Goal: Task Accomplishment & Management: Use online tool/utility

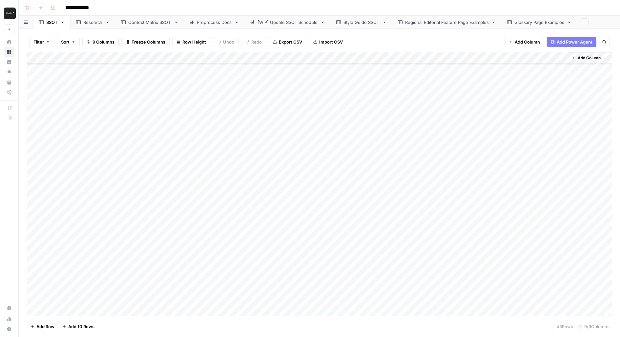
scroll to position [30, 0]
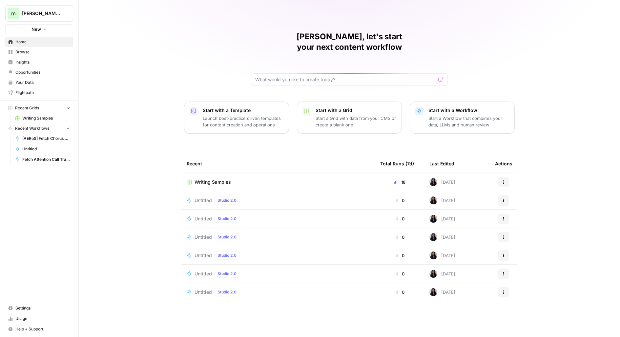
click at [21, 12] on button "m melanie aircraft tests" at bounding box center [39, 13] width 68 height 16
type input "docebo"
click button "Docebo" at bounding box center [59, 49] width 105 height 10
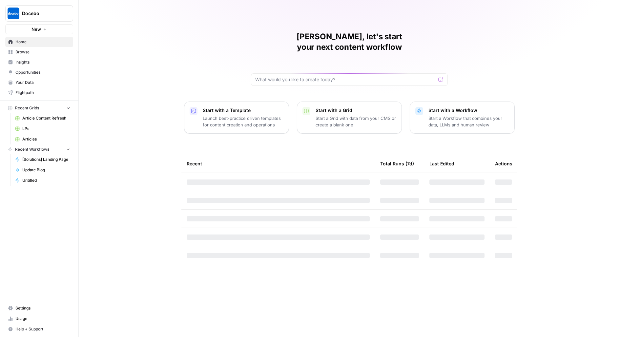
click at [29, 54] on span "Browse" at bounding box center [42, 52] width 55 height 6
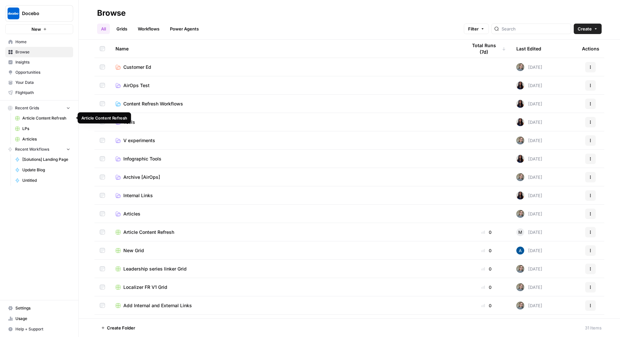
click at [44, 118] on span "Article Content Refresh" at bounding box center [46, 118] width 48 height 6
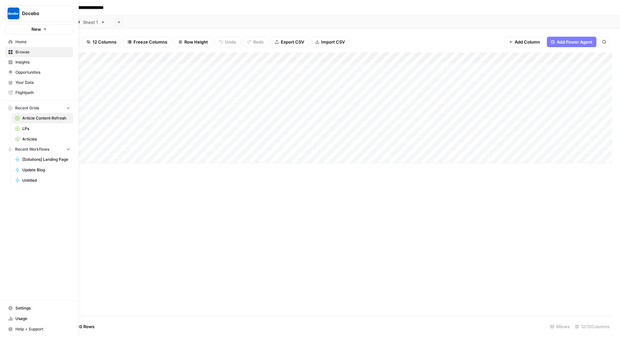
click at [39, 135] on link "Articles" at bounding box center [42, 139] width 61 height 10
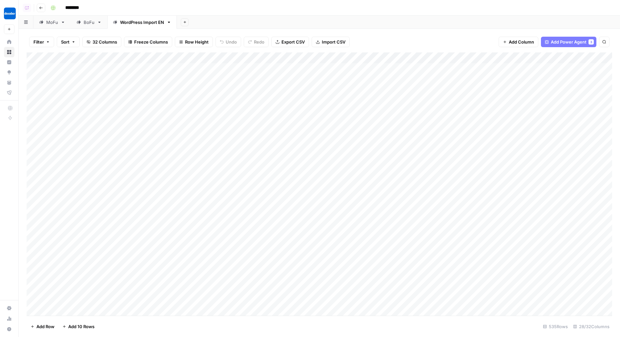
click at [88, 25] on div "BoFu" at bounding box center [89, 22] width 11 height 7
click at [45, 8] on button "Go back" at bounding box center [41, 8] width 9 height 9
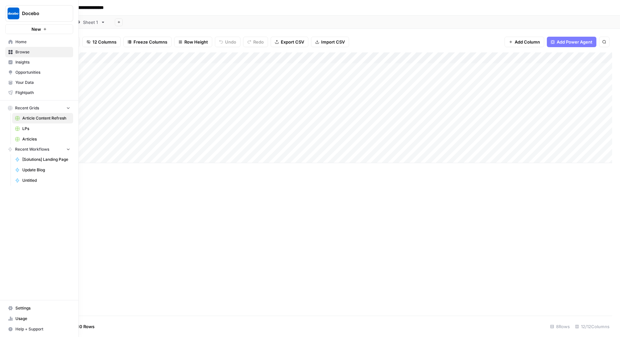
click at [30, 55] on link "Browse" at bounding box center [39, 52] width 68 height 10
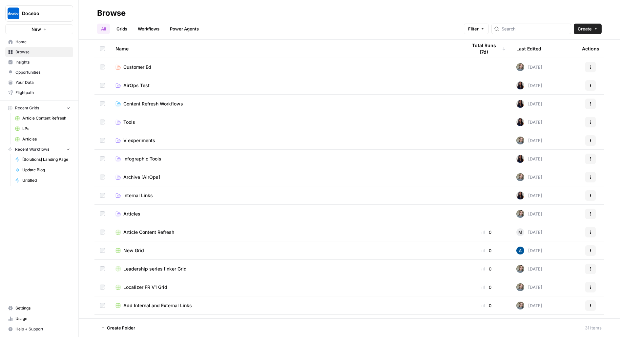
click at [143, 106] on span "Content Refresh Workflows" at bounding box center [153, 104] width 60 height 7
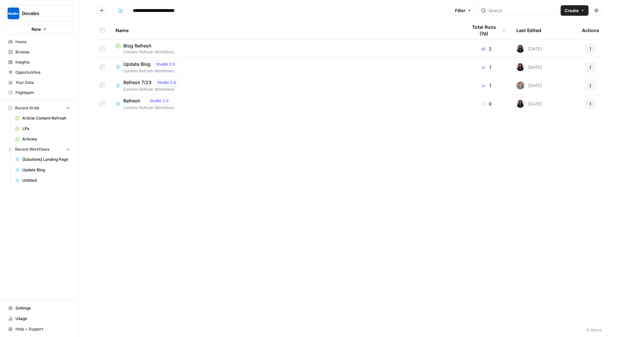
click at [148, 45] on span "Blog Refresh" at bounding box center [137, 46] width 28 height 7
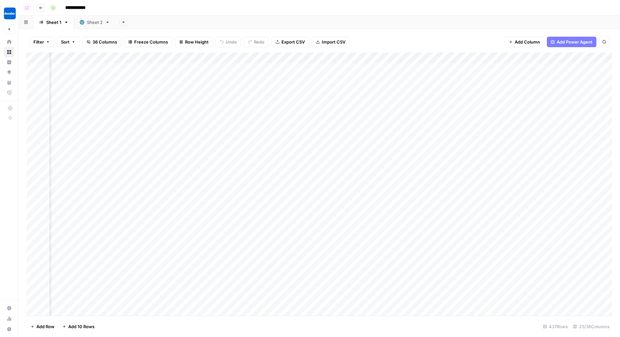
scroll to position [0, 295]
click at [223, 139] on div "Add Column" at bounding box center [319, 184] width 585 height 264
type input "**********"
click at [539, 61] on input "**********" at bounding box center [543, 61] width 72 height 8
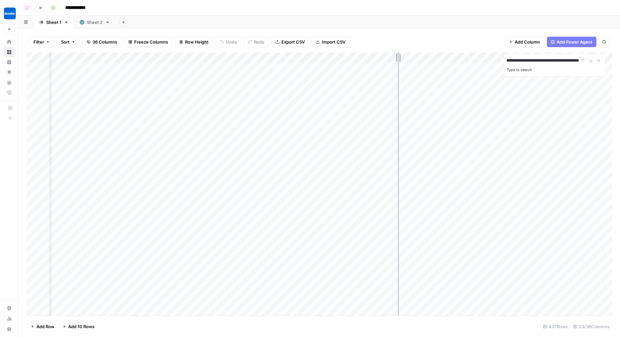
drag, startPoint x: 359, startPoint y: 57, endPoint x: 409, endPoint y: 57, distance: 49.8
click at [408, 57] on div "Add Column" at bounding box center [319, 184] width 585 height 264
drag, startPoint x: 408, startPoint y: 57, endPoint x: 456, endPoint y: 57, distance: 47.5
click at [456, 57] on div "Add Column" at bounding box center [319, 184] width 585 height 264
click at [349, 59] on div "Add Column" at bounding box center [319, 184] width 585 height 264
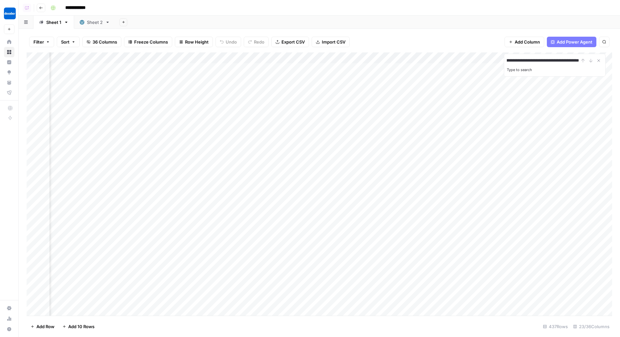
scroll to position [0, 0]
click at [246, 129] on span "Filter" at bounding box center [262, 128] width 57 height 7
type input "Link"
click at [238, 78] on input "text" at bounding box center [281, 76] width 87 height 7
type input "v"
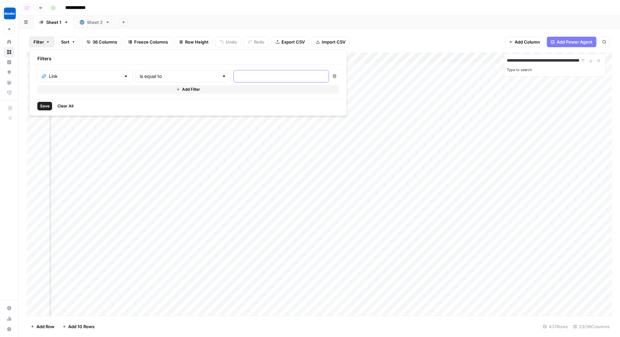
paste input "https://www.docebo.com/learning-network/blog/lms-reports/"
type input "https://www.docebo.com/learning-network/blog/lms-reports/"
click at [142, 79] on input "text" at bounding box center [179, 76] width 79 height 7
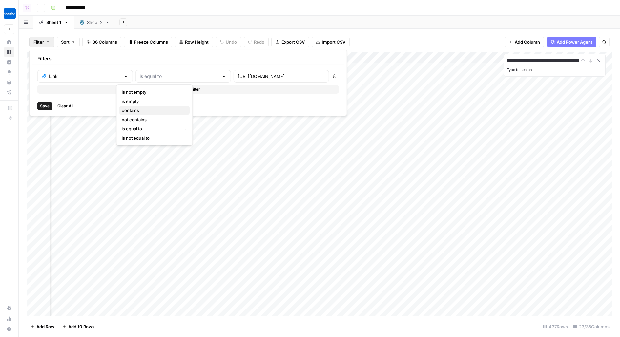
click at [137, 110] on span "contains" at bounding box center [153, 110] width 63 height 7
type input "contains"
drag, startPoint x: 252, startPoint y: 76, endPoint x: 152, endPoint y: 74, distance: 100.3
click at [152, 75] on div "Link contains https://www.docebo.com/learning-network/blog/lms-reports/" at bounding box center [182, 76] width 291 height 12
type input "learning-network/blog/lms-reports/"
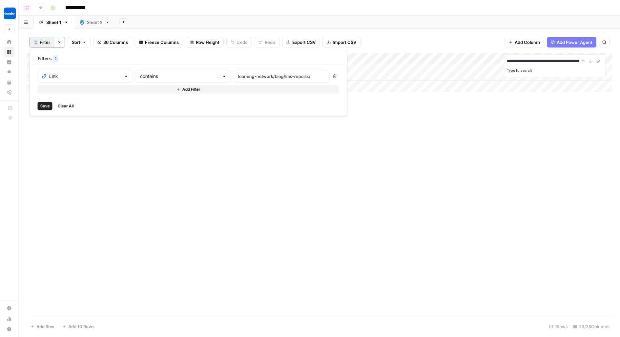
click at [325, 148] on div "**********" at bounding box center [319, 184] width 585 height 263
click at [57, 41] on icon "button" at bounding box center [59, 42] width 4 height 4
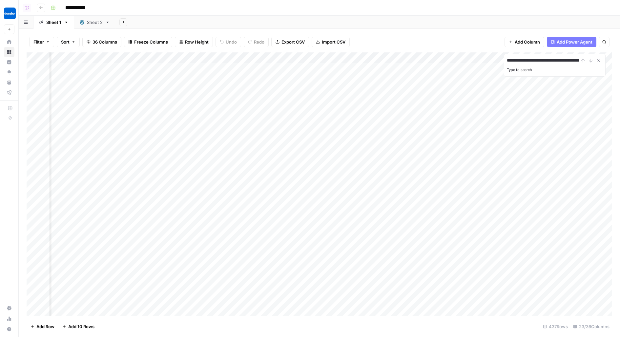
scroll to position [0, 0]
click at [312, 58] on div "Add Column" at bounding box center [319, 184] width 585 height 264
click at [285, 127] on span "Filter" at bounding box center [301, 128] width 57 height 7
click at [237, 79] on div at bounding box center [280, 76] width 95 height 12
type input "project-plan"
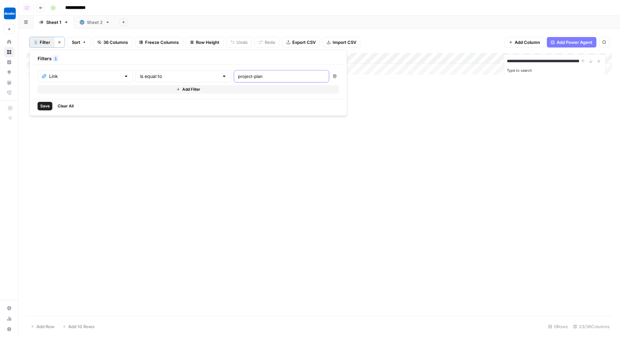
drag, startPoint x: 227, startPoint y: 75, endPoint x: 198, endPoint y: 74, distance: 28.2
click at [233, 74] on div "project-plan" at bounding box center [280, 76] width 95 height 12
click at [177, 75] on input "text" at bounding box center [179, 76] width 79 height 7
click at [154, 110] on span "contains" at bounding box center [153, 110] width 63 height 7
type input "contains"
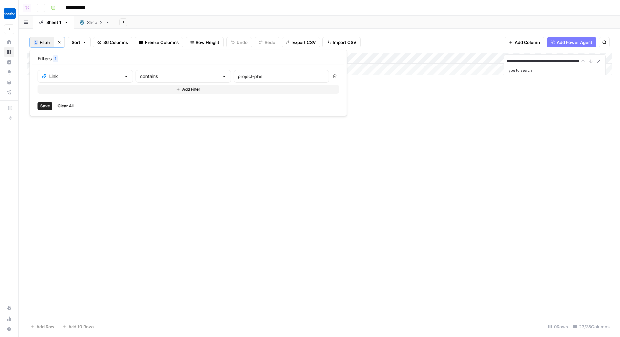
click at [40, 107] on span "Save" at bounding box center [45, 106] width 10 height 6
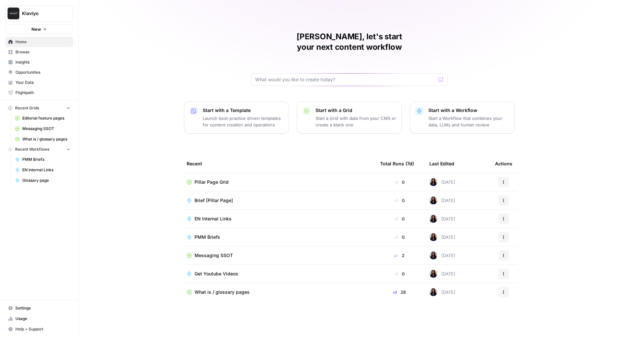
click at [26, 6] on button "Klaviyo" at bounding box center [39, 13] width 68 height 16
type input "trac"
click button "Tractian" at bounding box center [59, 49] width 105 height 10
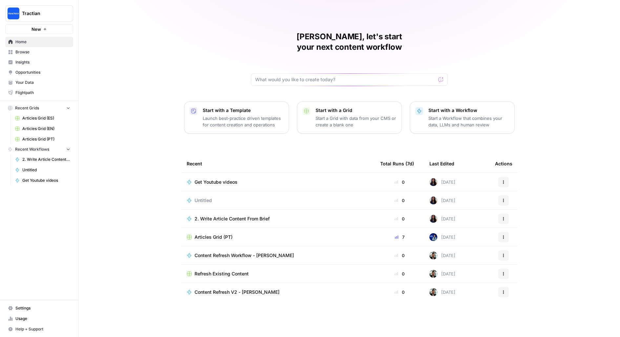
click at [50, 54] on span "Browse" at bounding box center [42, 52] width 55 height 6
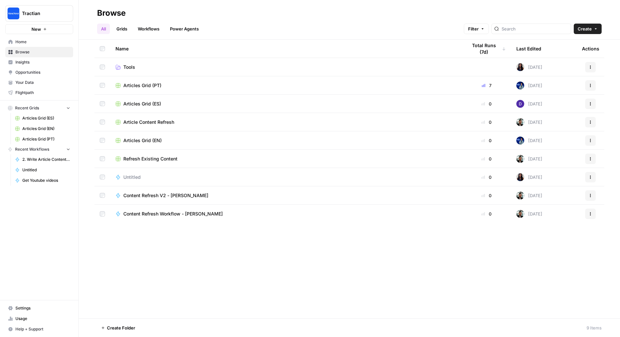
click at [154, 85] on span "Articles Grid (PT)" at bounding box center [142, 85] width 38 height 7
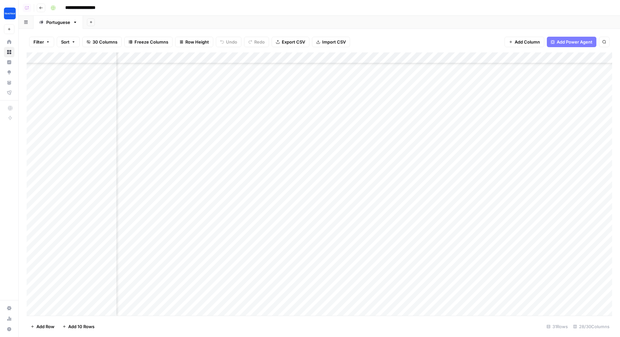
scroll to position [90, 343]
click at [289, 99] on div "Add Column" at bounding box center [319, 184] width 585 height 264
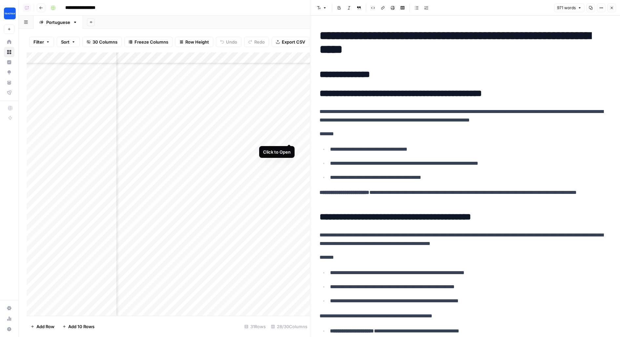
click at [288, 132] on div "Add Column" at bounding box center [168, 184] width 283 height 264
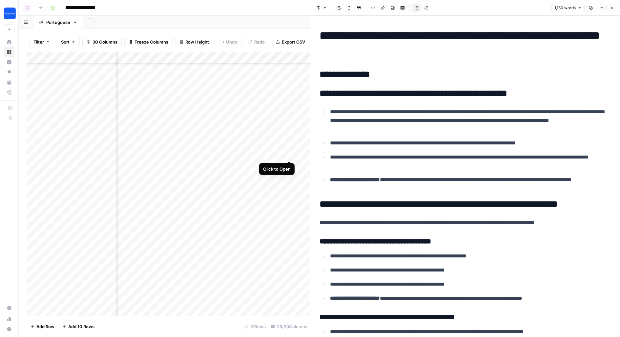
click at [288, 147] on div "Add Column" at bounding box center [168, 184] width 283 height 264
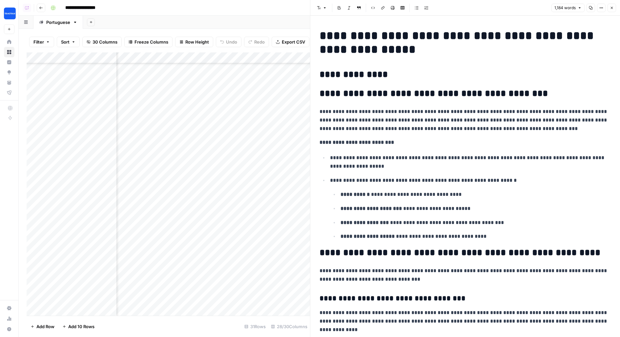
click at [611, 9] on icon "button" at bounding box center [611, 8] width 4 height 4
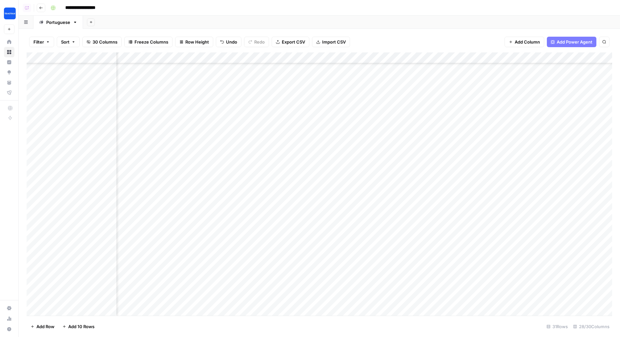
scroll to position [90, 588]
click at [349, 149] on div "Add Column" at bounding box center [319, 184] width 585 height 264
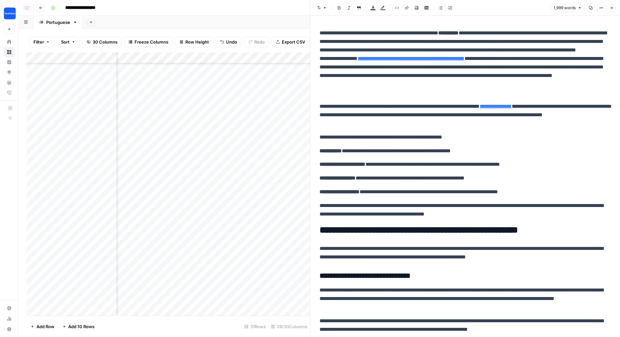
scroll to position [193, 679]
click at [256, 183] on div "Add Column" at bounding box center [168, 184] width 283 height 264
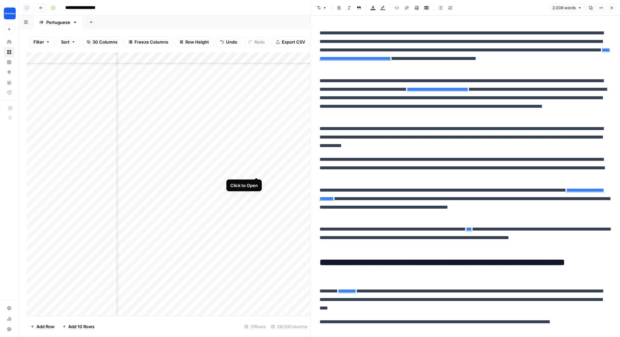
click at [258, 165] on div "Add Column" at bounding box center [168, 184] width 283 height 264
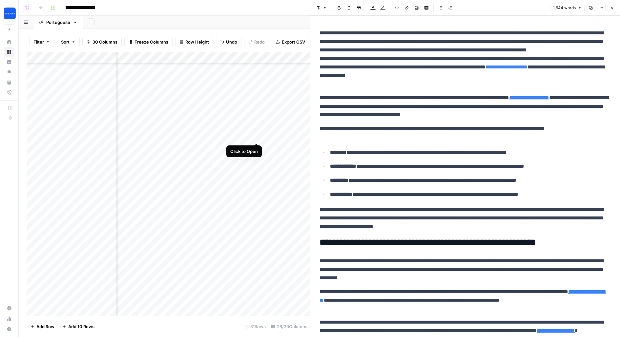
click at [257, 130] on div "Add Column" at bounding box center [168, 184] width 283 height 264
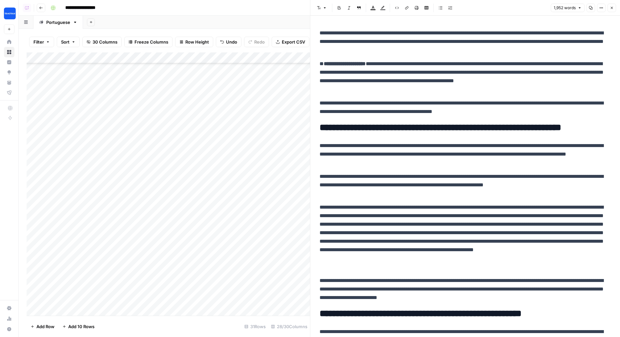
scroll to position [286, 0]
click at [615, 10] on button "Close" at bounding box center [611, 8] width 9 height 9
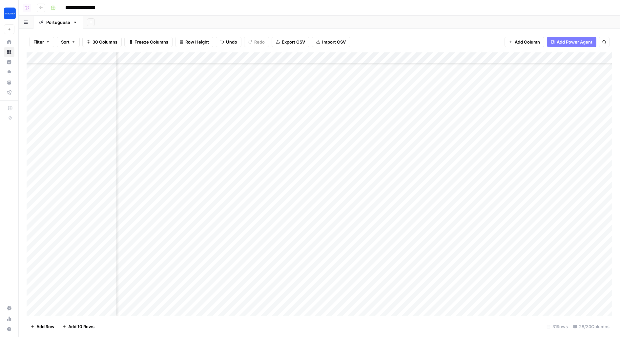
scroll to position [160, 679]
click at [256, 164] on div "Add Column" at bounding box center [319, 184] width 585 height 264
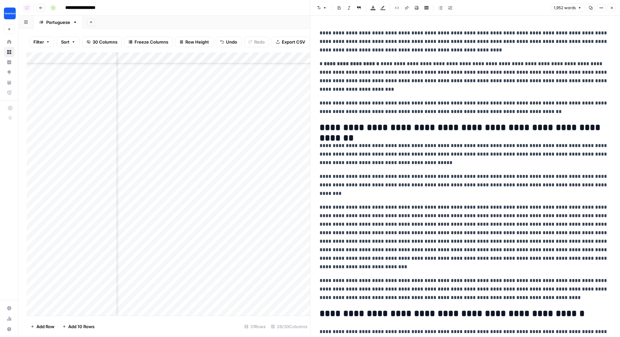
click at [324, 41] on p "**********" at bounding box center [464, 42] width 291 height 26
drag, startPoint x: 319, startPoint y: 32, endPoint x: 567, endPoint y: 112, distance: 259.9
click at [567, 113] on p "**********" at bounding box center [464, 107] width 291 height 17
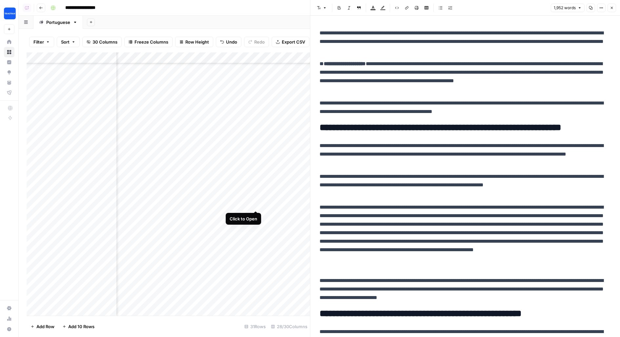
click at [254, 200] on div "Add Column" at bounding box center [168, 184] width 283 height 264
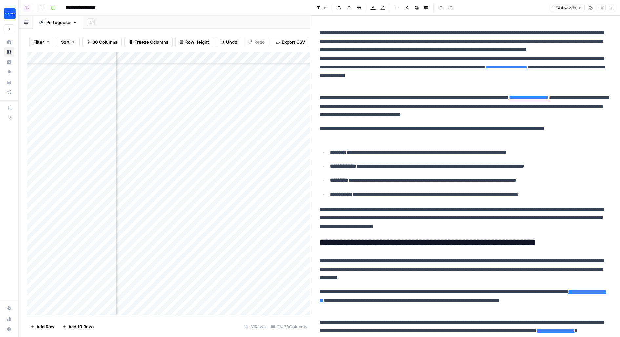
scroll to position [193, 589]
click at [548, 83] on p "**********" at bounding box center [464, 59] width 291 height 60
click at [159, 166] on div "Add Column" at bounding box center [168, 184] width 283 height 264
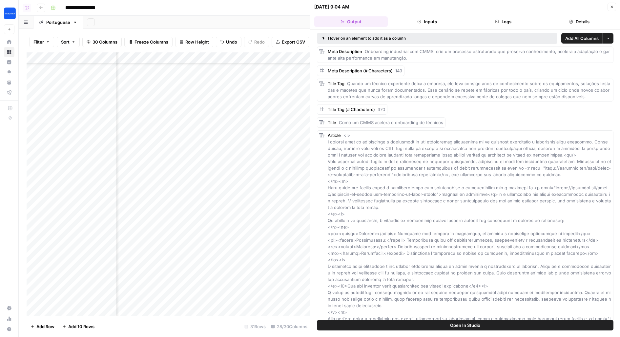
click at [512, 18] on button "Logs" at bounding box center [502, 21] width 73 height 10
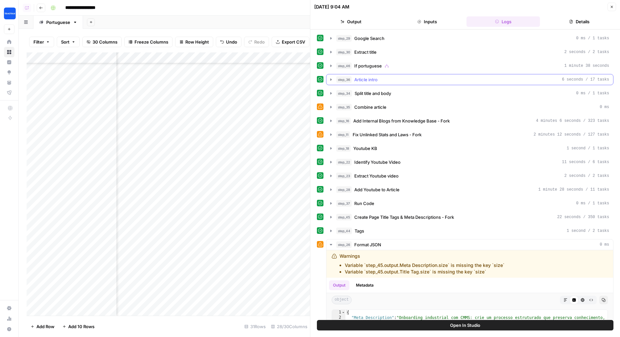
click at [427, 81] on div "step_36 Article intro 6 seconds / 17 tasks" at bounding box center [472, 79] width 273 height 7
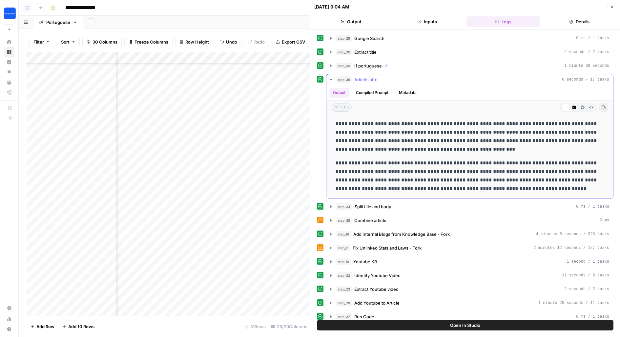
click at [427, 81] on div "step_36 Article intro 6 seconds / 17 tasks" at bounding box center [472, 79] width 273 height 7
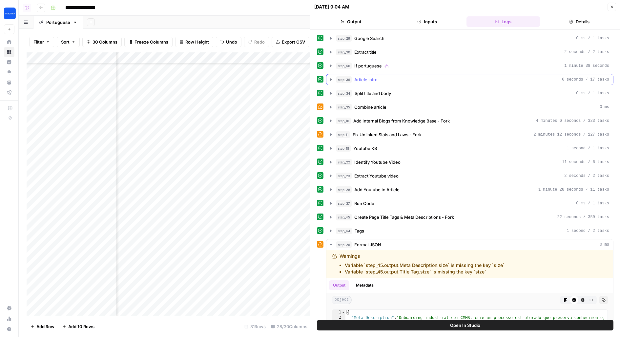
click at [423, 82] on button "step_36 Article intro 6 seconds / 17 tasks" at bounding box center [469, 79] width 287 height 10
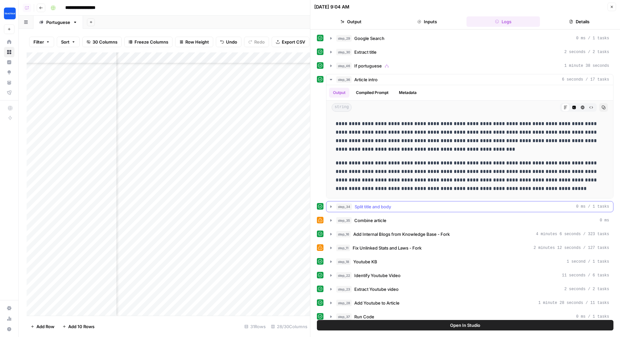
click at [354, 204] on span "Split title and body" at bounding box center [372, 207] width 36 height 7
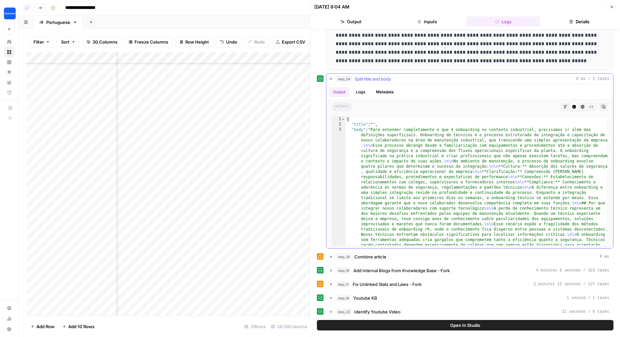
scroll to position [129, 0]
click at [365, 258] on button "step_35 Combine article 0 ms" at bounding box center [469, 256] width 287 height 10
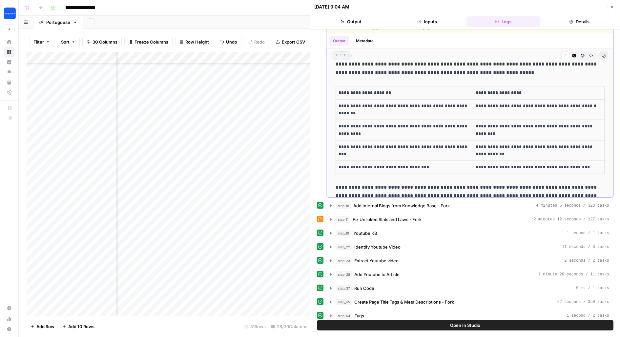
scroll to position [389, 0]
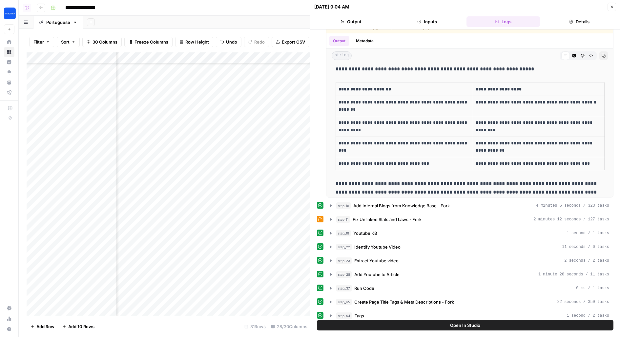
click at [612, 8] on icon "button" at bounding box center [611, 7] width 2 height 2
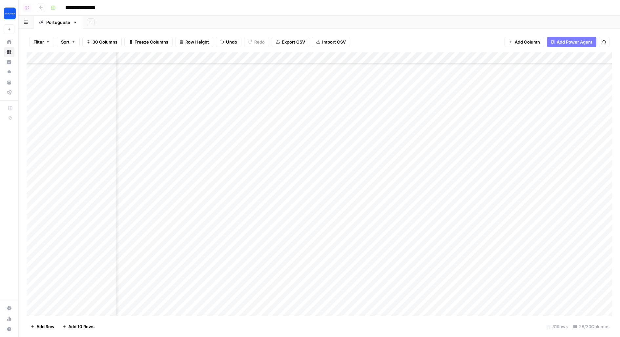
scroll to position [144, 449]
